Goal: Contribute content

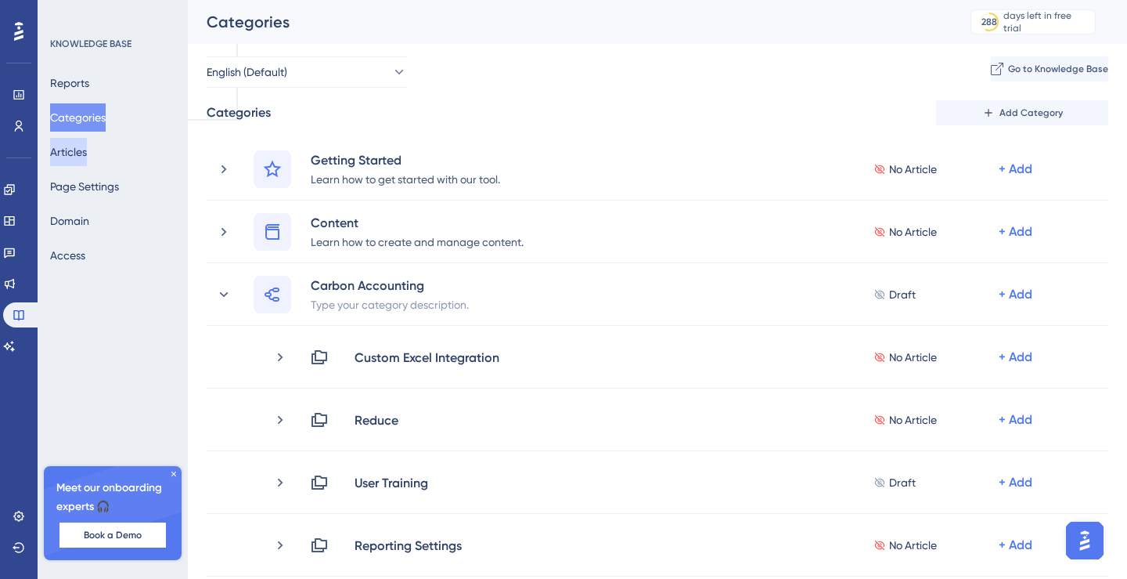
click at [82, 149] on button "Articles" at bounding box center [68, 152] width 37 height 28
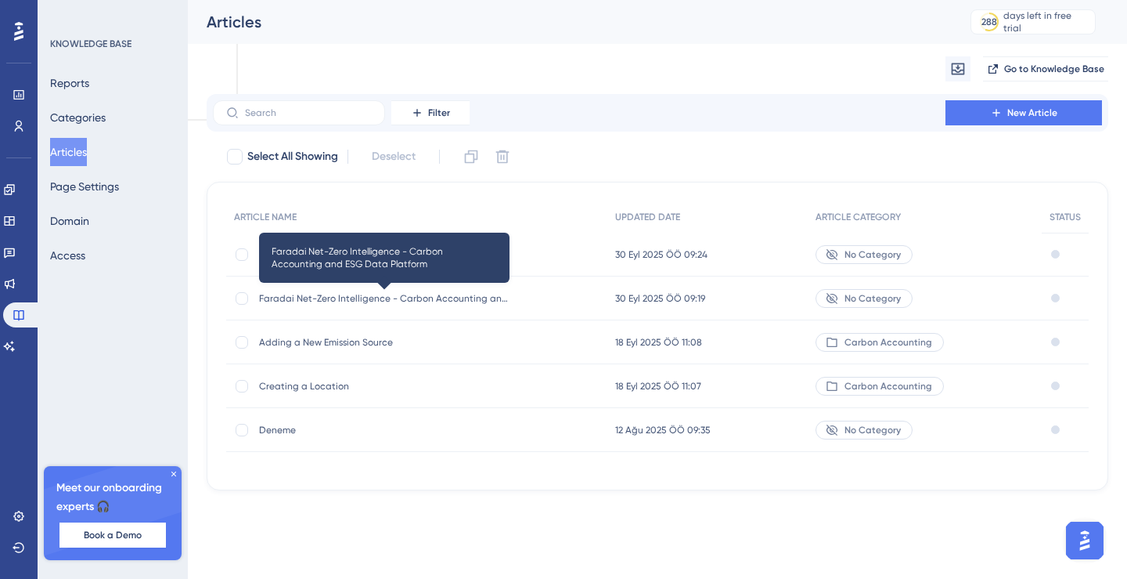
click at [365, 296] on span "Faradai Net-Zero Intelligence - Carbon Accounting and ESG Data Platform" at bounding box center [384, 298] width 251 height 13
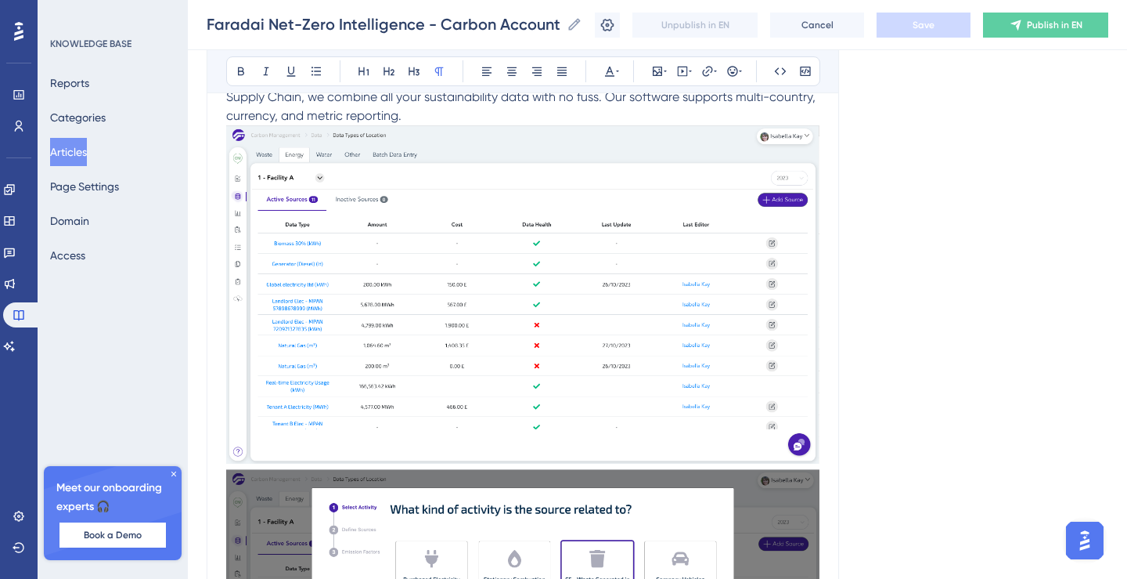
scroll to position [755, 0]
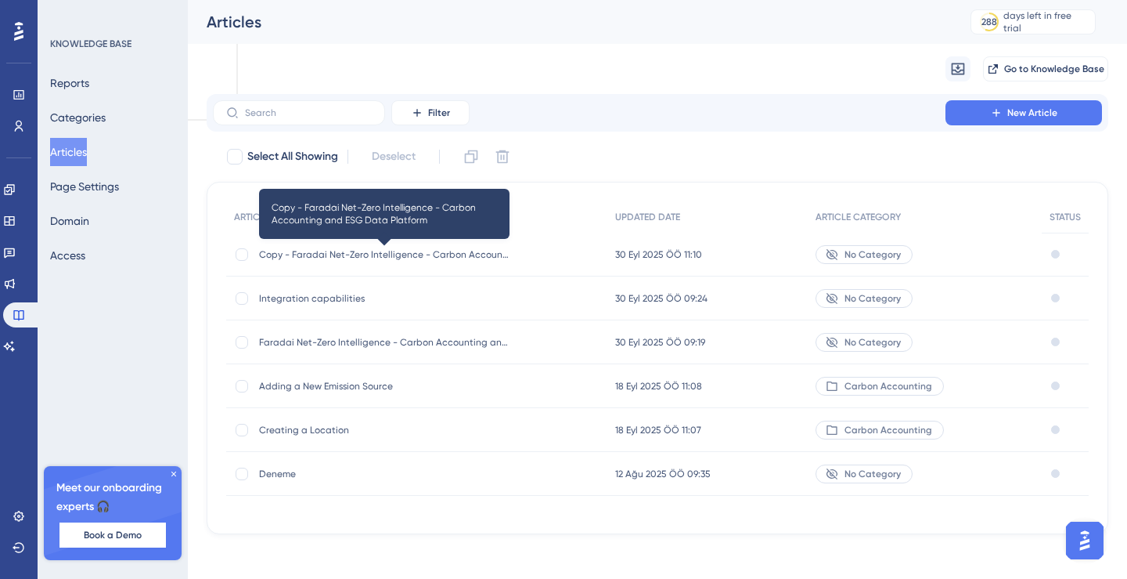
click at [416, 254] on span "Copy - Faradai Net-Zero Intelligence - Carbon Accounting and ESG Data Platform" at bounding box center [384, 254] width 251 height 13
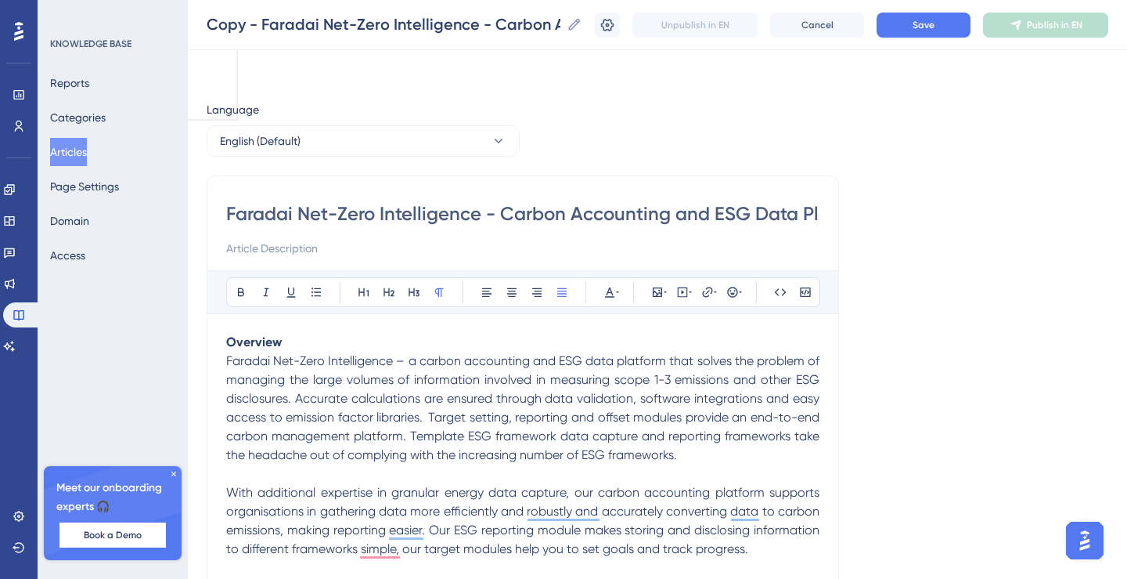
scroll to position [209, 0]
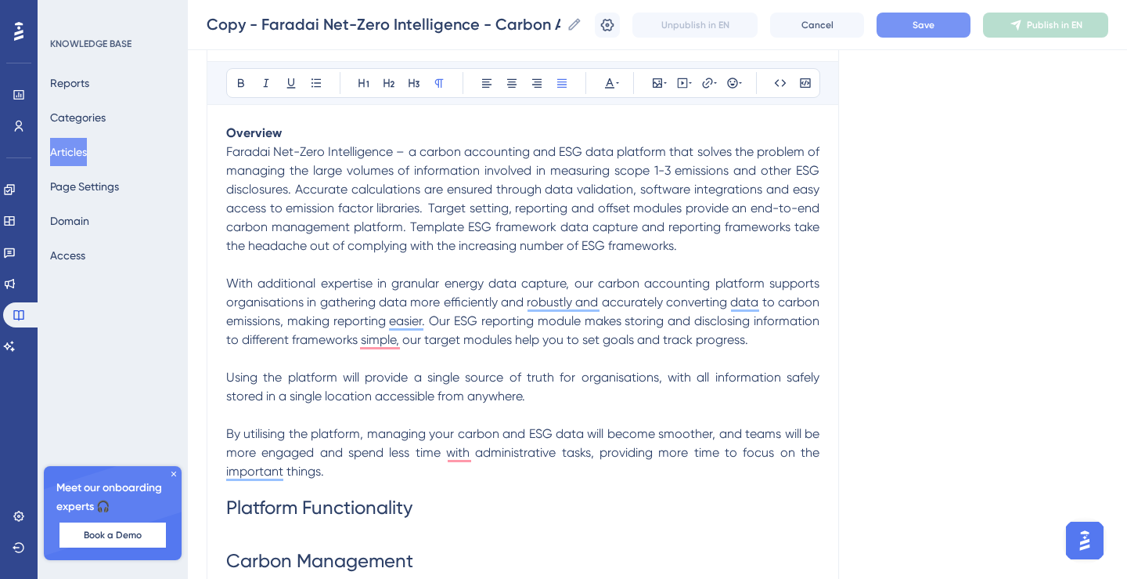
click at [932, 31] on button "Save" at bounding box center [924, 25] width 94 height 25
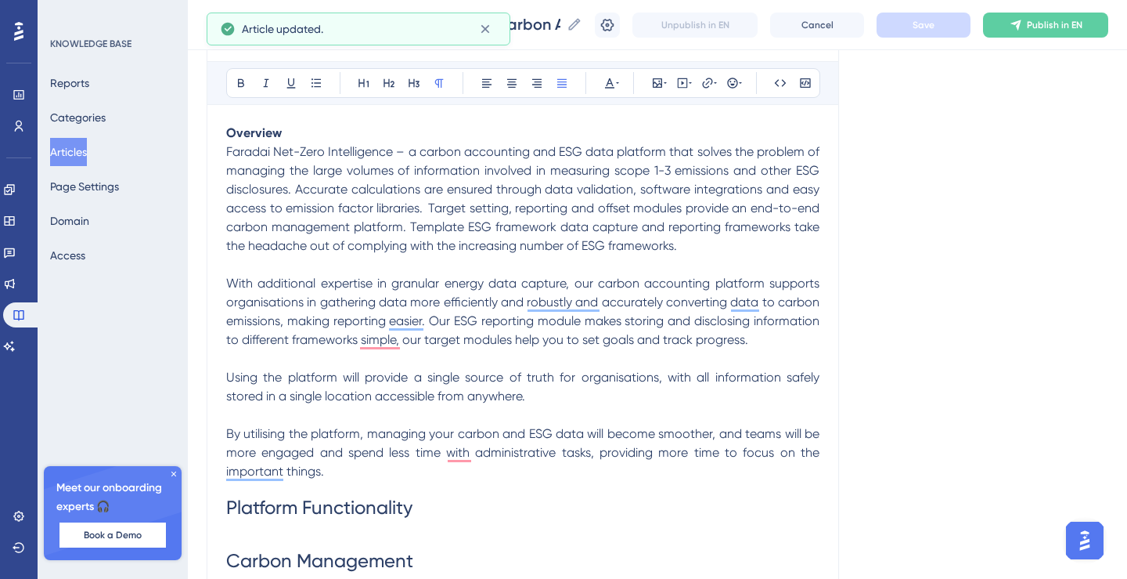
scroll to position [0, 0]
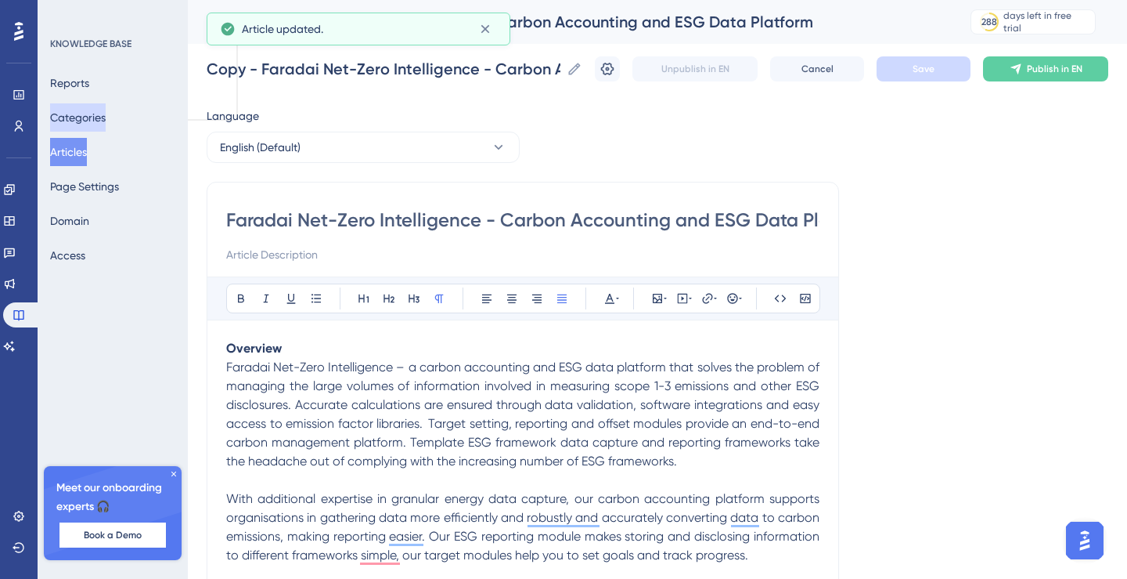
click at [82, 112] on button "Categories" at bounding box center [78, 117] width 56 height 28
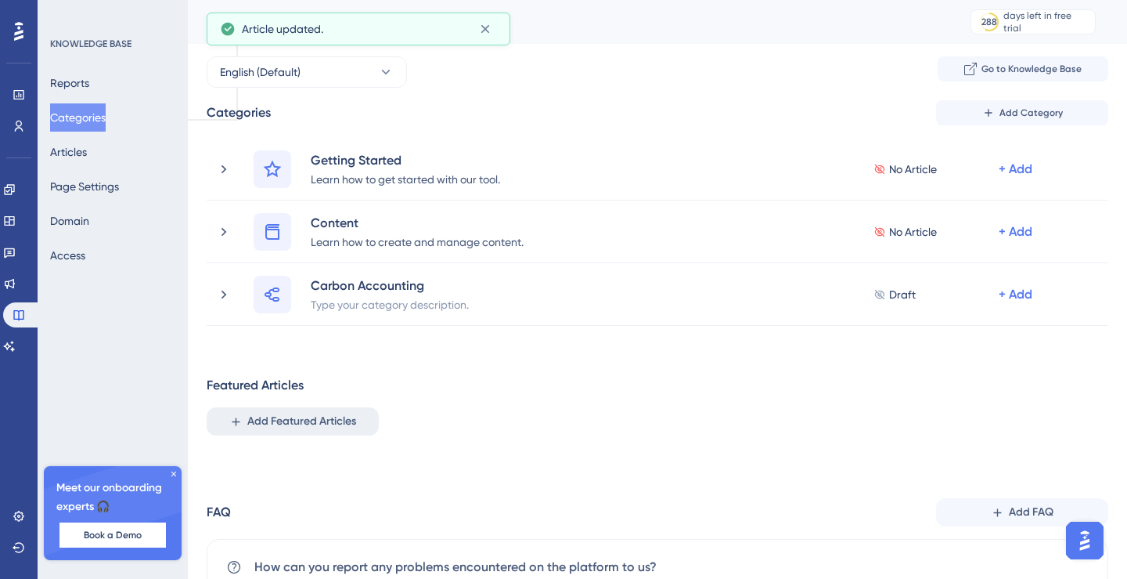
click at [321, 428] on span "Add Featured Articles" at bounding box center [301, 421] width 109 height 19
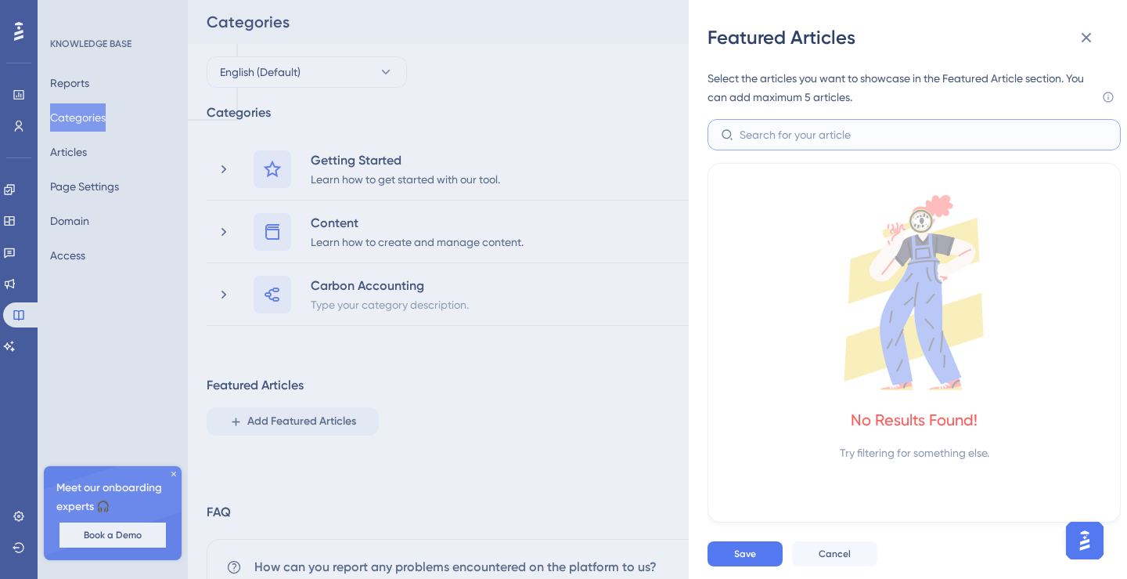
click at [806, 133] on input "text" at bounding box center [924, 134] width 368 height 17
click at [467, 411] on div "Featured Articles Select the articles you want to showcase in the Featured Arti…" at bounding box center [563, 289] width 1127 height 579
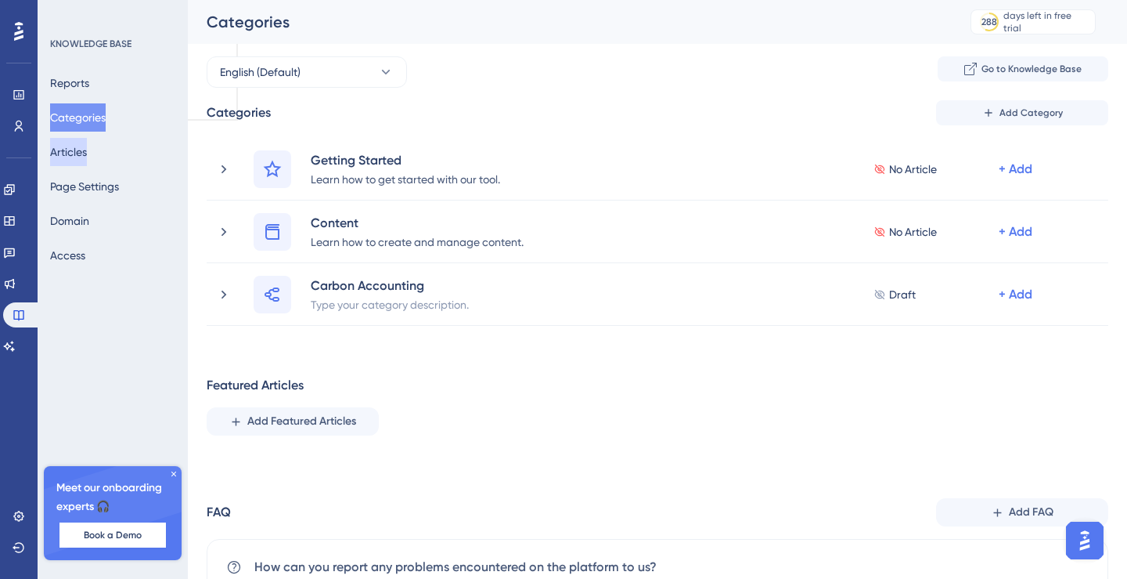
click at [72, 159] on button "Articles" at bounding box center [68, 152] width 37 height 28
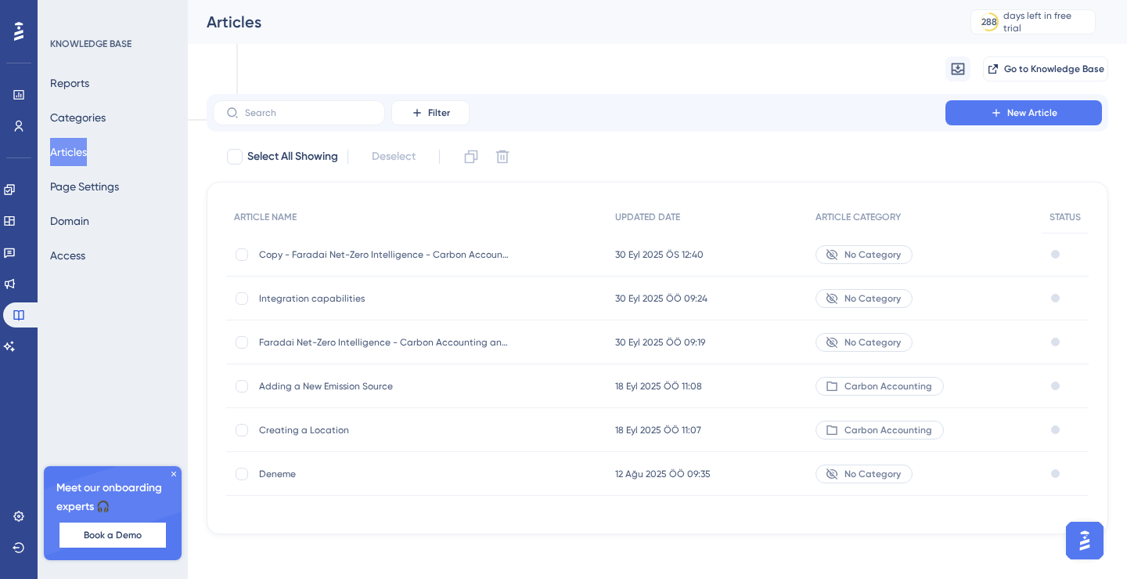
click at [886, 252] on span "No Category" at bounding box center [873, 254] width 56 height 13
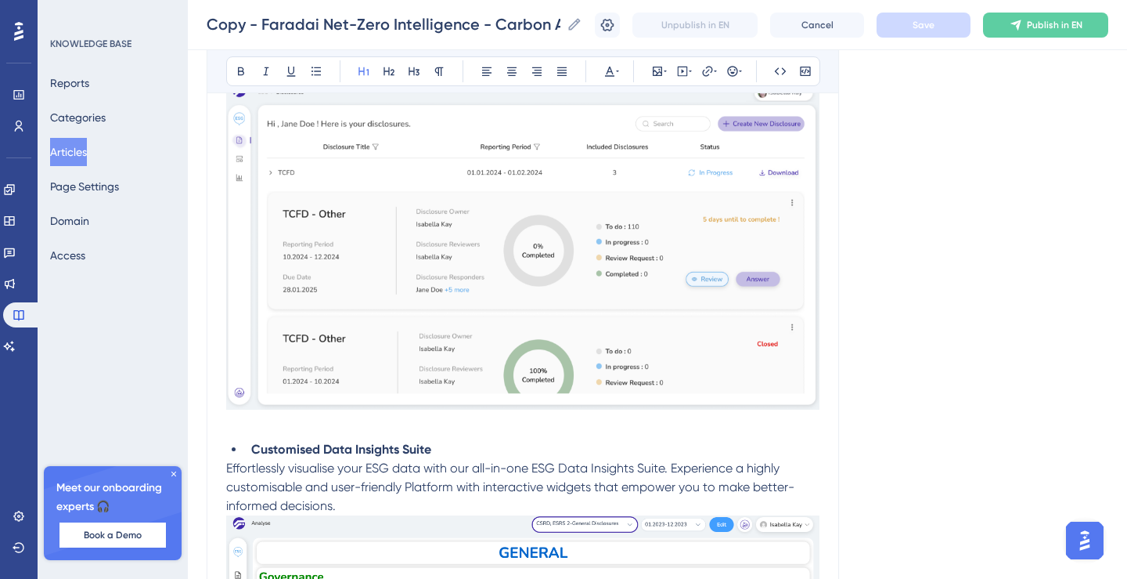
scroll to position [12589, 0]
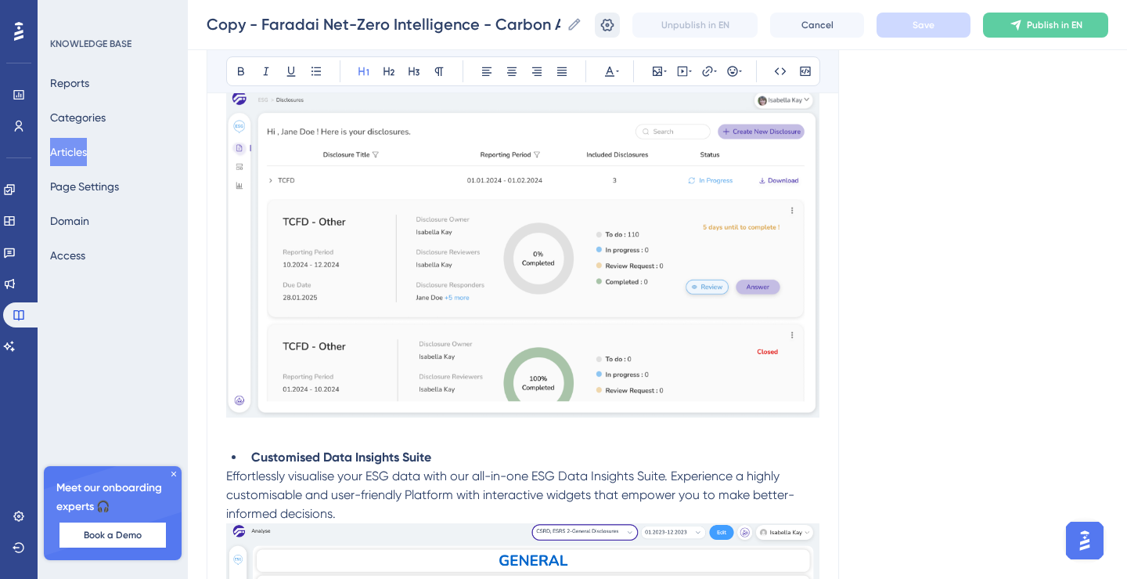
click at [604, 23] on icon at bounding box center [608, 25] width 16 height 16
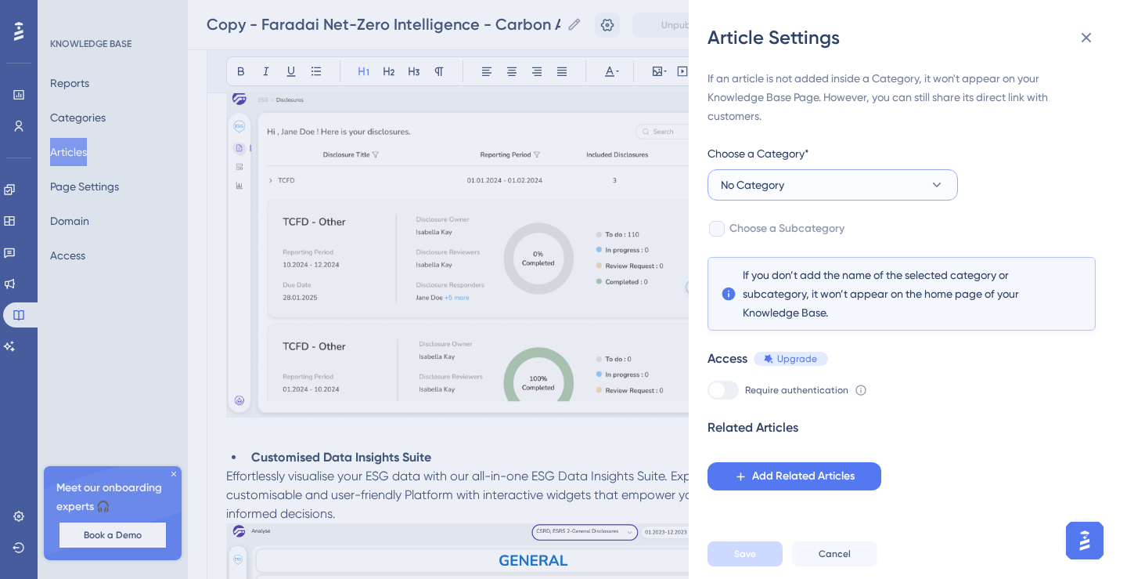
click at [885, 178] on button "No Category" at bounding box center [833, 184] width 251 height 31
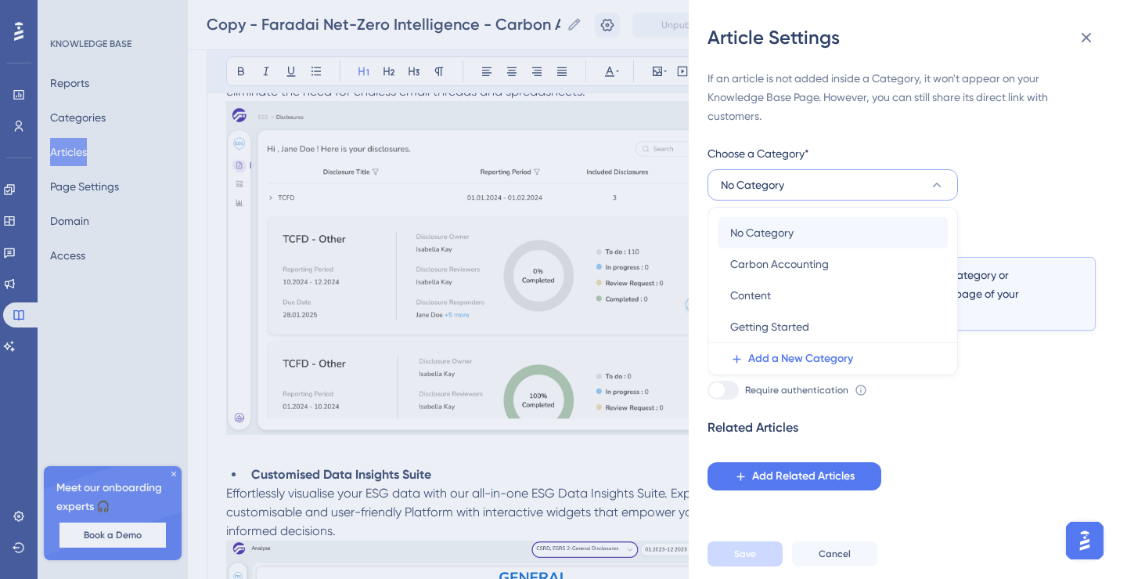
scroll to position [12546, 0]
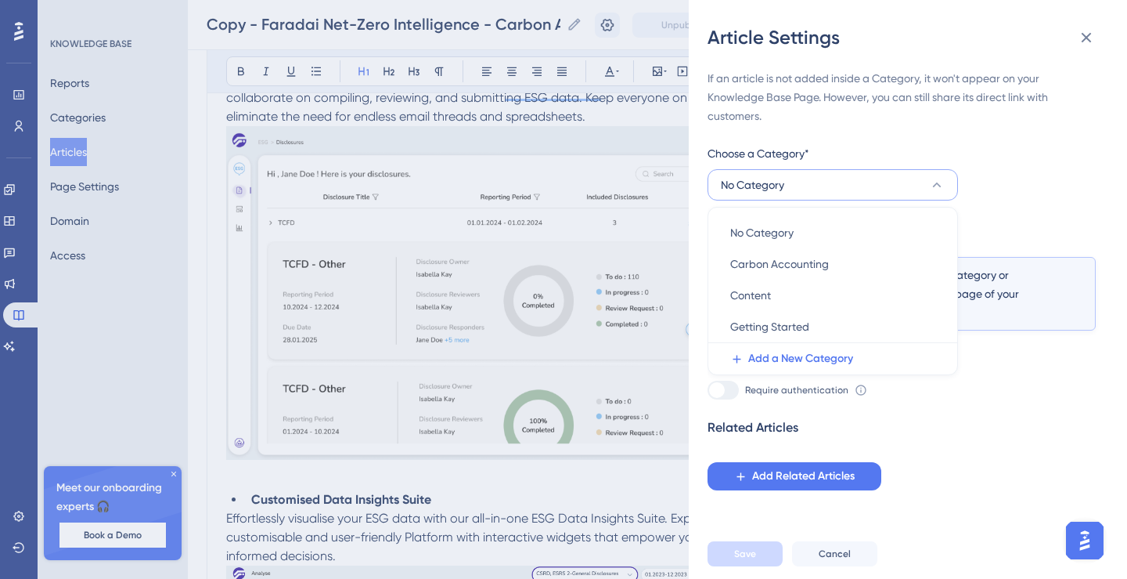
click at [1025, 170] on div "If an article is not added inside a Category, it won't appear on your Knowledge…" at bounding box center [902, 279] width 388 height 421
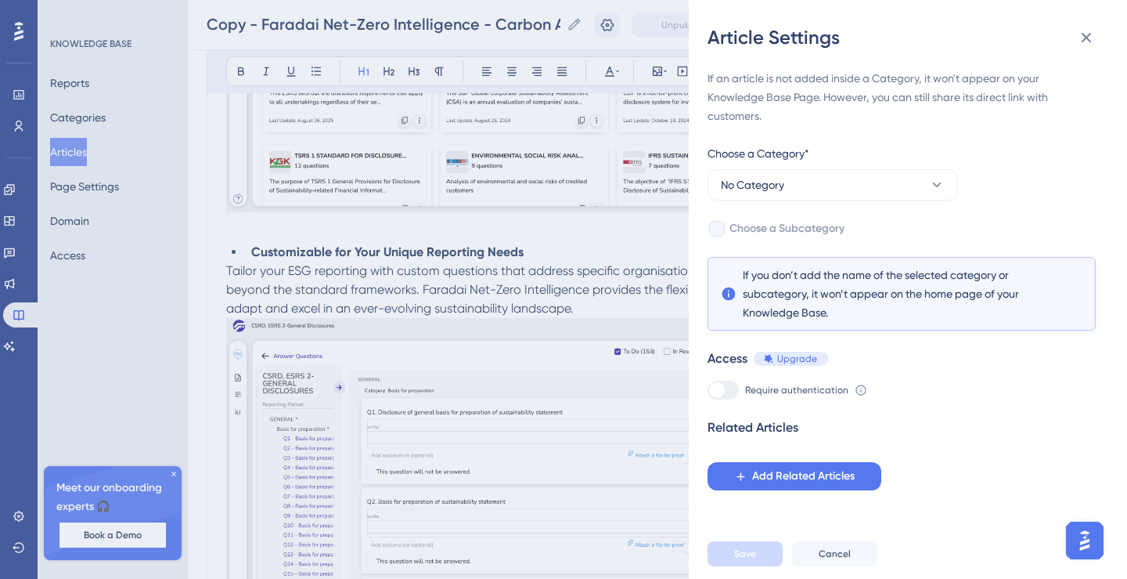
scroll to position [11849, 0]
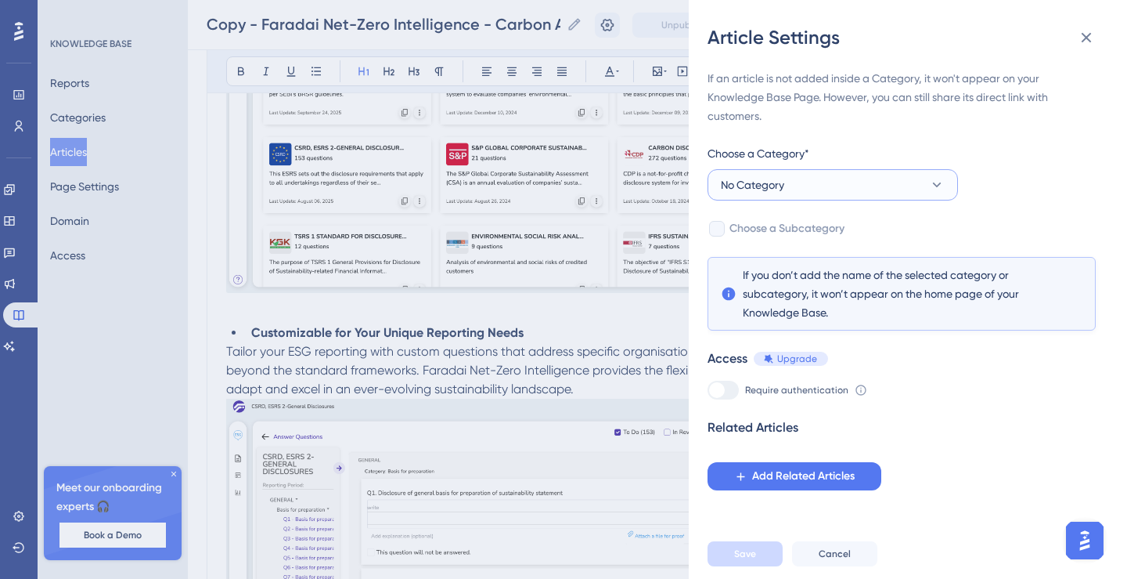
click at [887, 187] on button "No Category" at bounding box center [833, 184] width 251 height 31
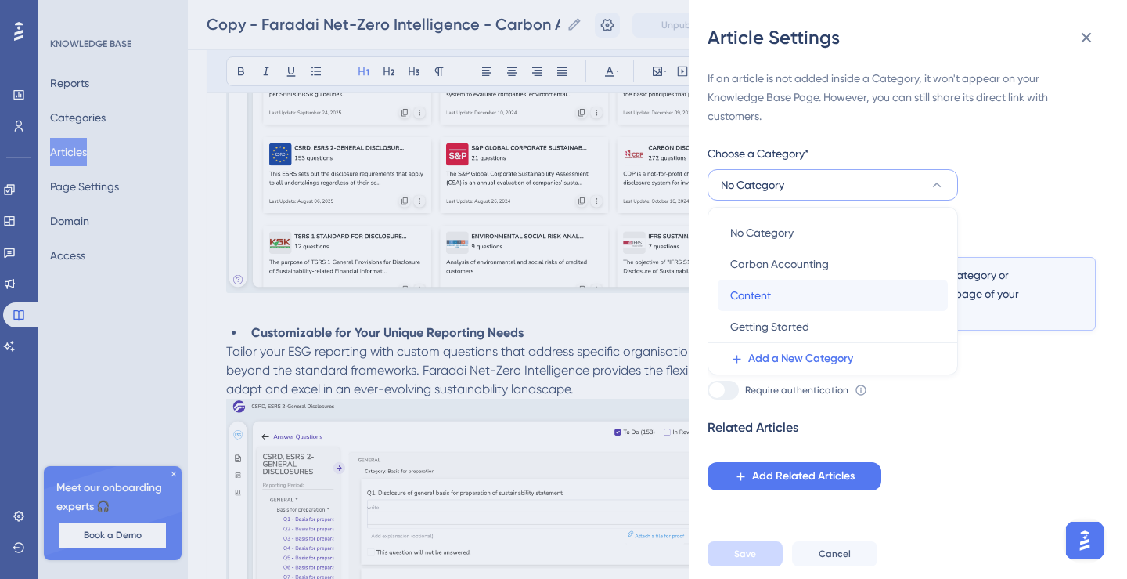
click at [823, 294] on div "Content Content" at bounding box center [832, 294] width 205 height 31
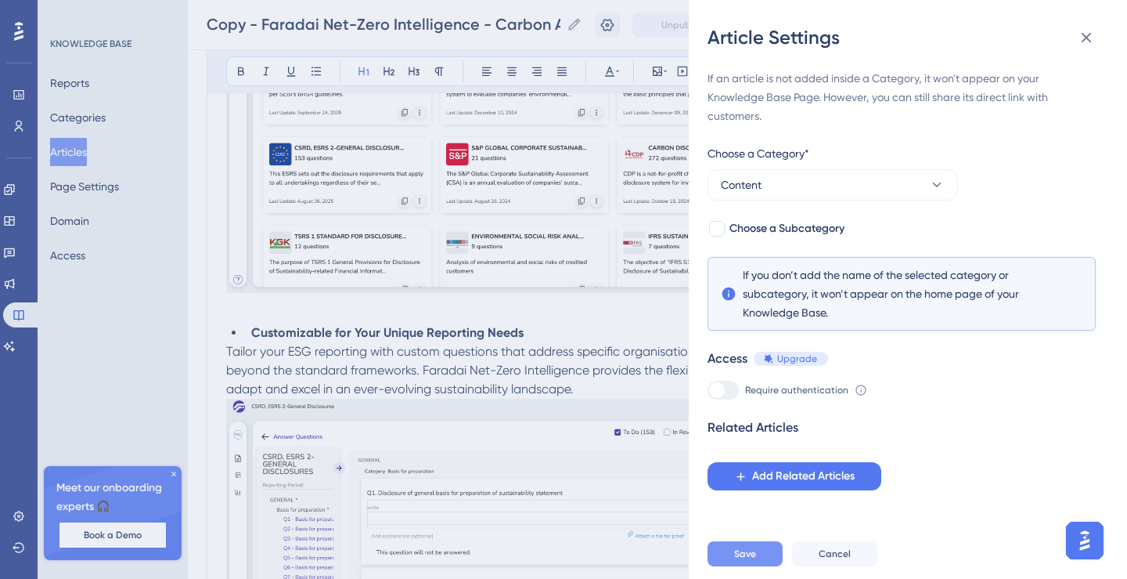
click at [752, 553] on span "Save" at bounding box center [745, 553] width 22 height 13
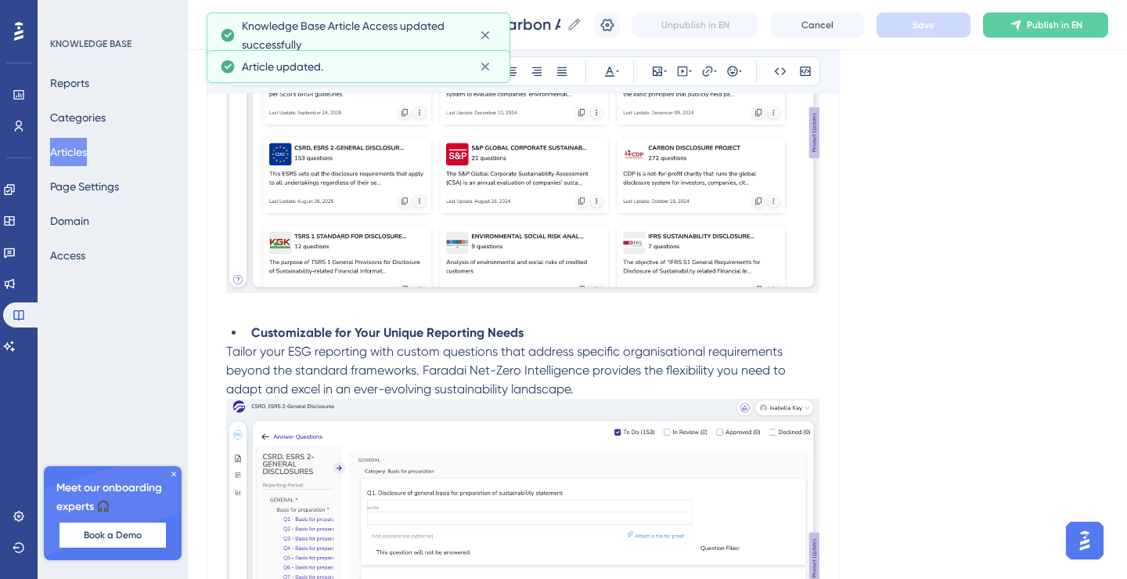
click at [88, 135] on div "Reports Categories Articles Page Settings Domain Access" at bounding box center [113, 169] width 127 height 200
click at [88, 124] on button "Categories" at bounding box center [78, 117] width 56 height 28
